Goal: Use online tool/utility: Use online tool/utility

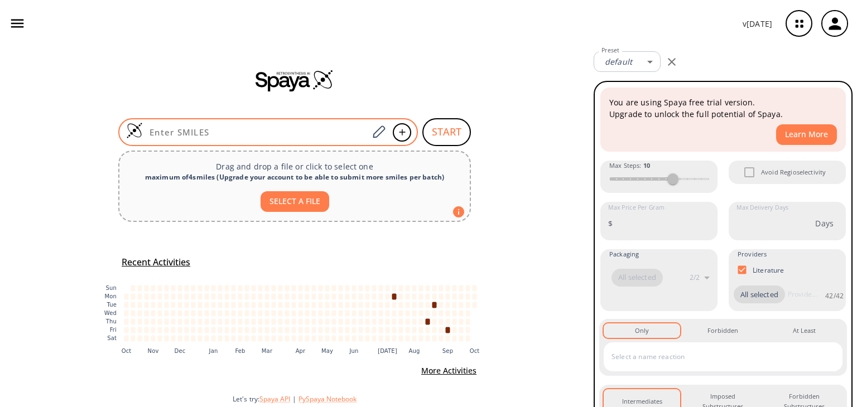
click at [266, 134] on input at bounding box center [255, 132] width 225 height 11
paste input "CC(=O)Oc1ccccc1C(=O)O"
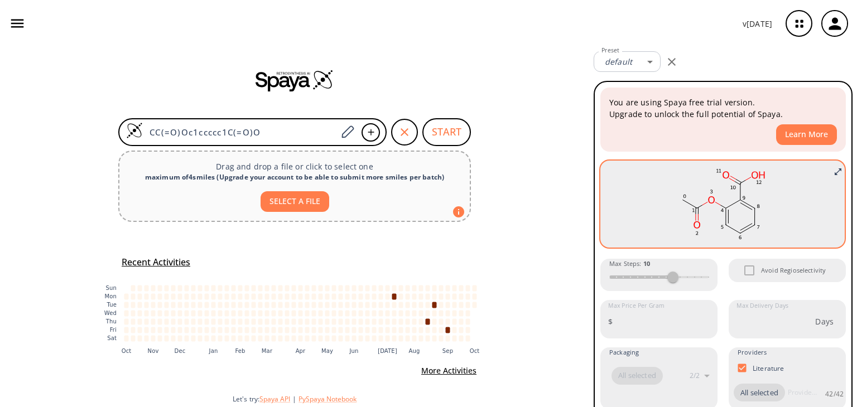
click at [735, 179] on ellipse at bounding box center [740, 183] width 10 height 10
click at [834, 167] on icon "Full screen" at bounding box center [838, 171] width 9 height 9
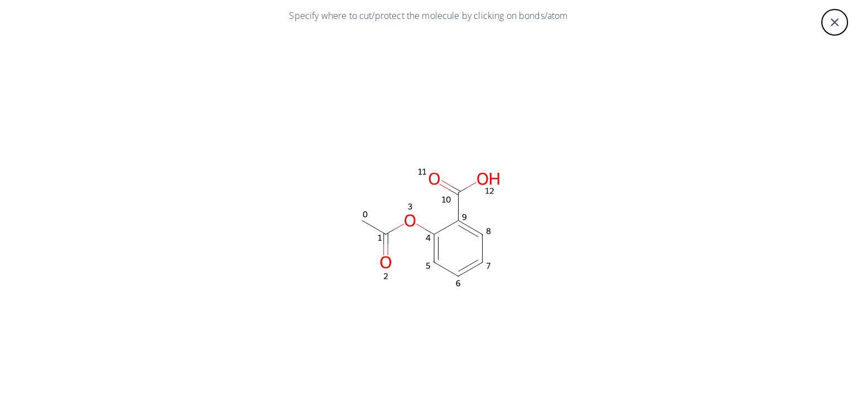
drag, startPoint x: 453, startPoint y: 210, endPoint x: 394, endPoint y: 162, distance: 75.7
click at [394, 162] on rect at bounding box center [429, 227] width 670 height 391
click at [459, 206] on icon at bounding box center [459, 207] width 0 height 28
click at [459, 204] on icon at bounding box center [459, 207] width 0 height 28
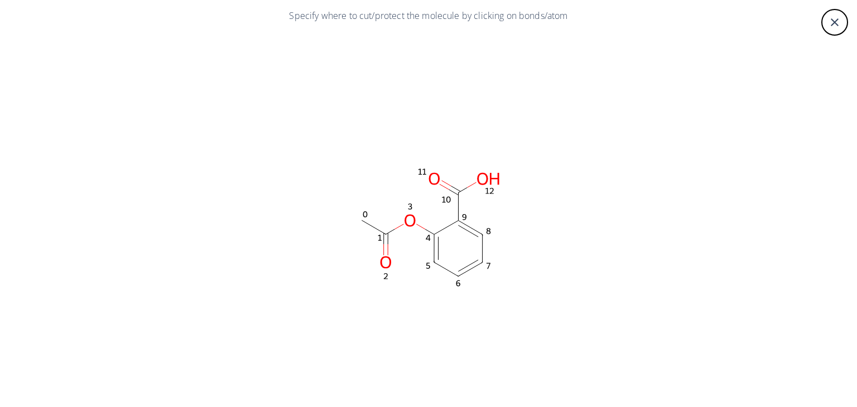
click at [468, 183] on icon at bounding box center [472, 184] width 9 height 5
click at [468, 185] on icon at bounding box center [472, 184] width 9 height 5
click at [480, 182] on ellipse at bounding box center [488, 178] width 31 height 17
click at [469, 230] on icon at bounding box center [468, 231] width 20 height 12
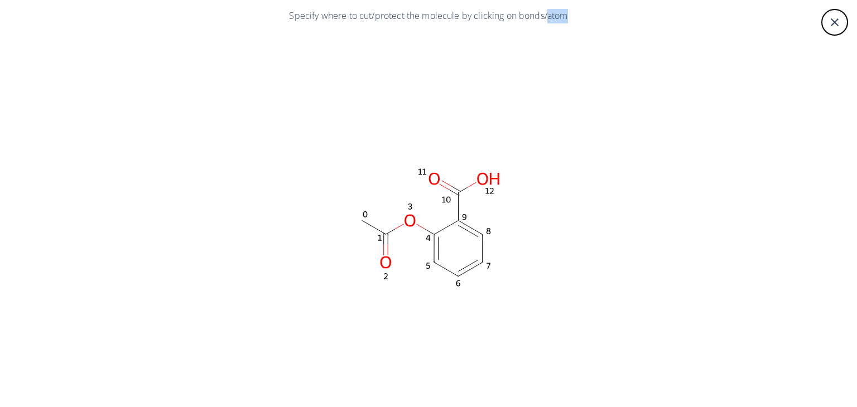
click at [469, 230] on icon at bounding box center [468, 231] width 20 height 12
drag, startPoint x: 469, startPoint y: 230, endPoint x: 460, endPoint y: 225, distance: 10.5
click at [460, 225] on ellipse at bounding box center [458, 220] width 17 height 17
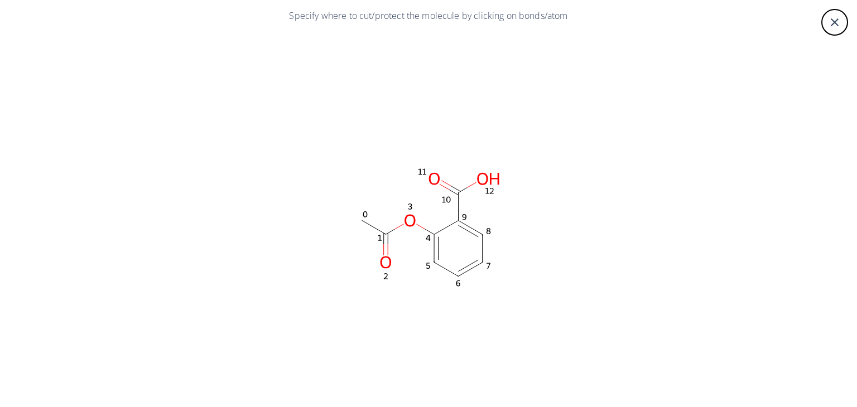
click at [450, 223] on ellipse at bounding box center [458, 220] width 17 height 17
drag, startPoint x: 446, startPoint y: 223, endPoint x: 397, endPoint y: 219, distance: 49.3
click at [402, 219] on ellipse at bounding box center [410, 220] width 17 height 17
drag, startPoint x: 368, startPoint y: 227, endPoint x: 349, endPoint y: 230, distance: 19.4
click at [339, 226] on rect at bounding box center [429, 227] width 670 height 391
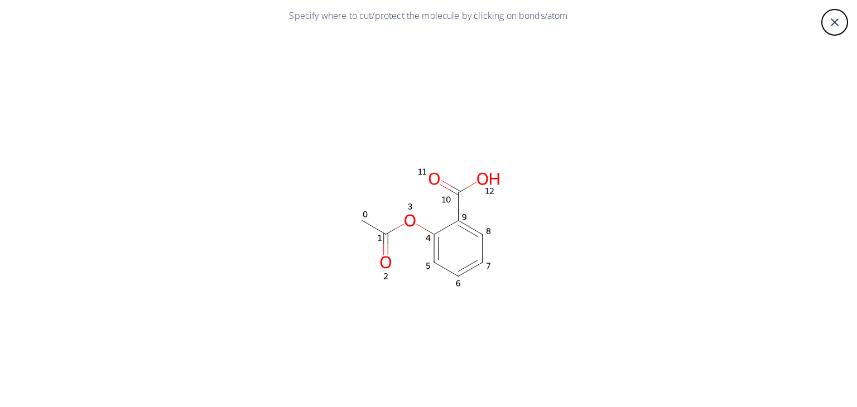
click at [454, 276] on ellipse at bounding box center [458, 276] width 17 height 17
click at [533, 190] on rect at bounding box center [429, 227] width 670 height 391
click at [821, 22] on div "close" at bounding box center [834, 22] width 27 height 27
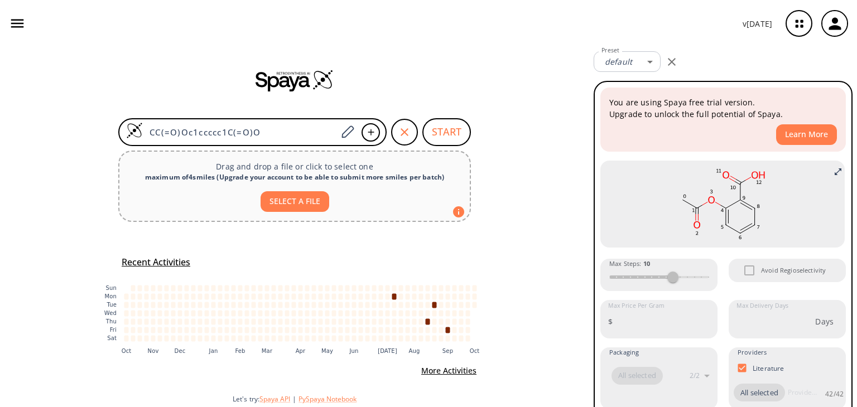
click at [843, 28] on icon "button" at bounding box center [835, 24] width 18 height 18
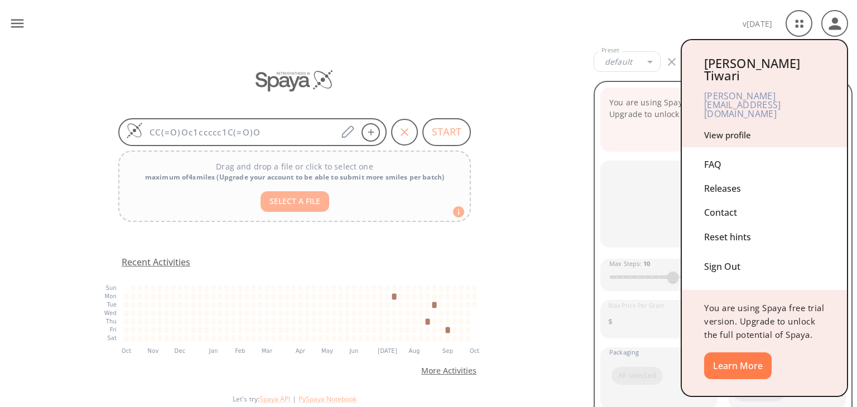
click at [843, 28] on div at bounding box center [428, 203] width 857 height 407
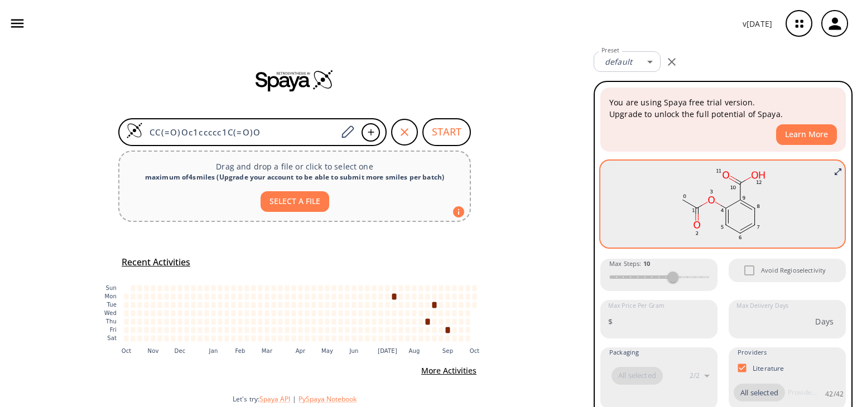
click at [766, 192] on rect at bounding box center [723, 204] width 228 height 78
click at [825, 173] on rect at bounding box center [723, 204] width 228 height 78
click at [834, 167] on icon "Full screen" at bounding box center [838, 171] width 9 height 9
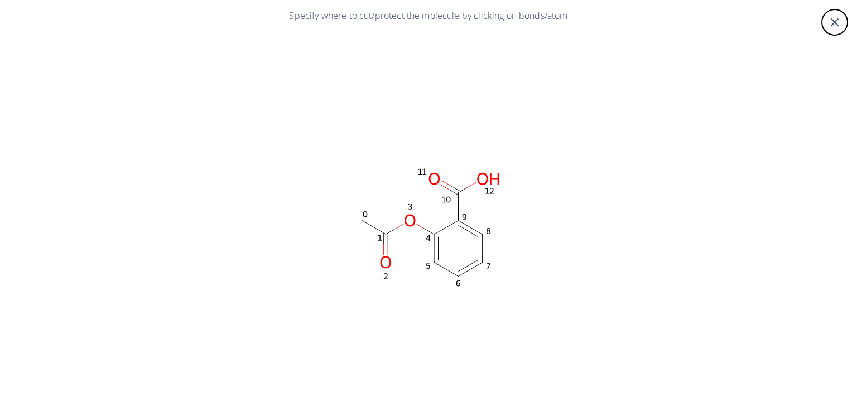
click at [455, 195] on ellipse at bounding box center [458, 192] width 17 height 17
click at [455, 194] on ellipse at bounding box center [458, 192] width 17 height 17
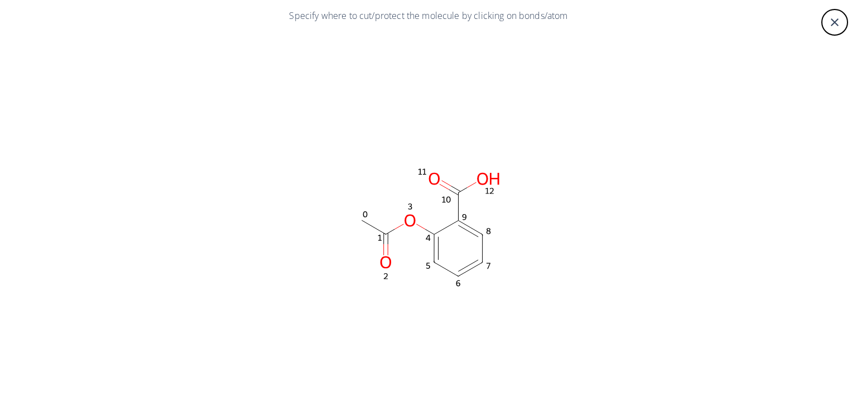
click at [478, 179] on ellipse at bounding box center [488, 178] width 31 height 17
click at [828, 17] on icon "close" at bounding box center [834, 22] width 13 height 13
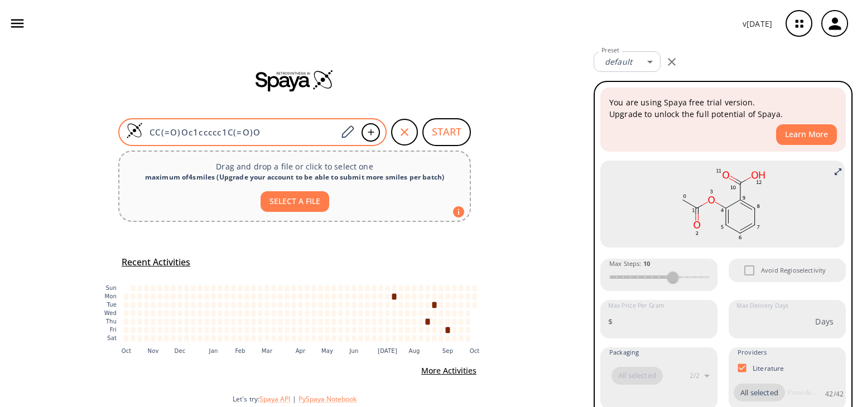
click at [278, 136] on input "CC(=O)Oc1ccccc1C(=O)O" at bounding box center [240, 132] width 194 height 11
paste input "/C=C/C=C\C=C\"
type input "CC(=O)O/C=C/C=C\C=C\C(=O)O"
